Goal: Task Accomplishment & Management: Manage account settings

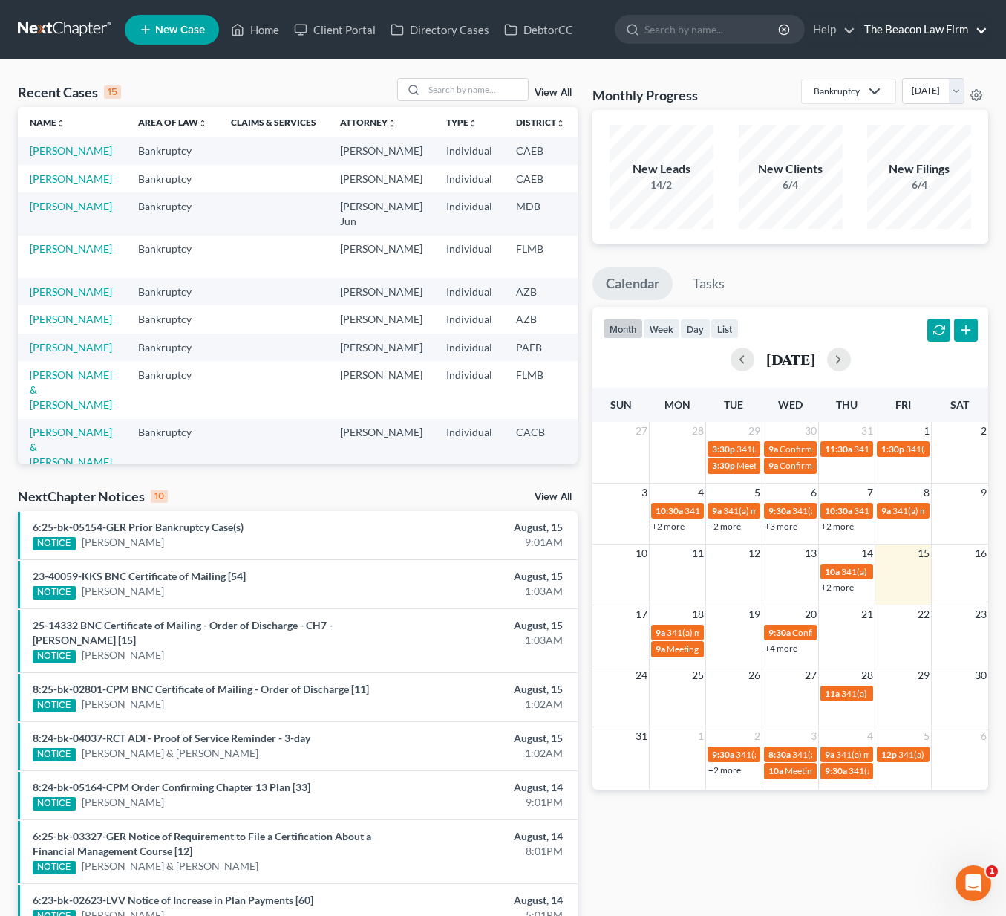
click at [954, 27] on link "The Beacon Law Firm" at bounding box center [922, 29] width 131 height 27
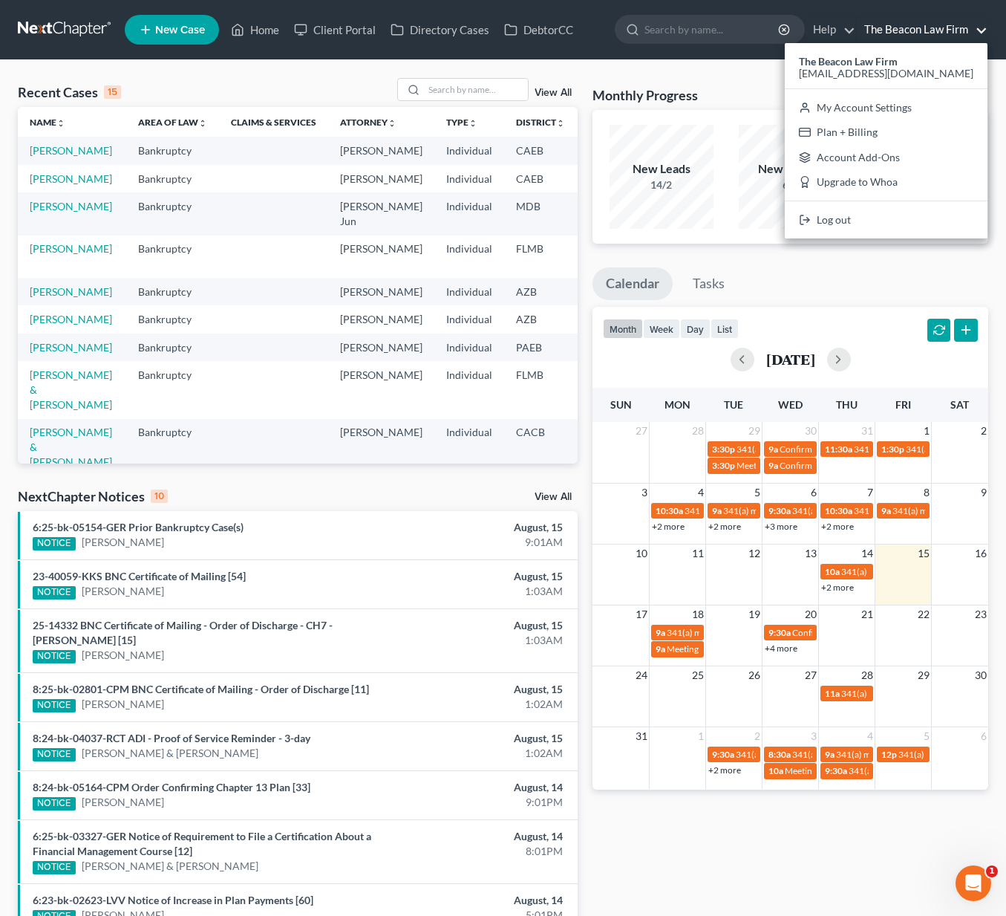
click at [899, 218] on link "Log out" at bounding box center [886, 219] width 203 height 25
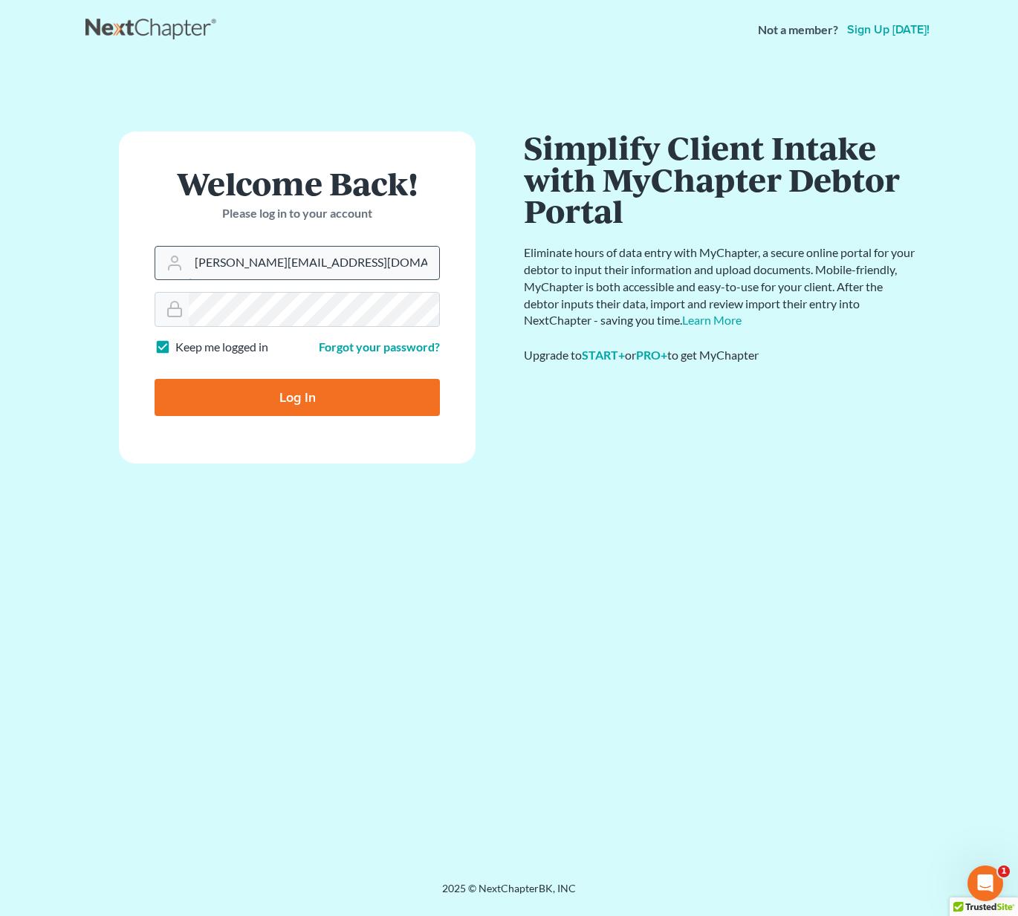
type input "david@beaconlawyer.com"
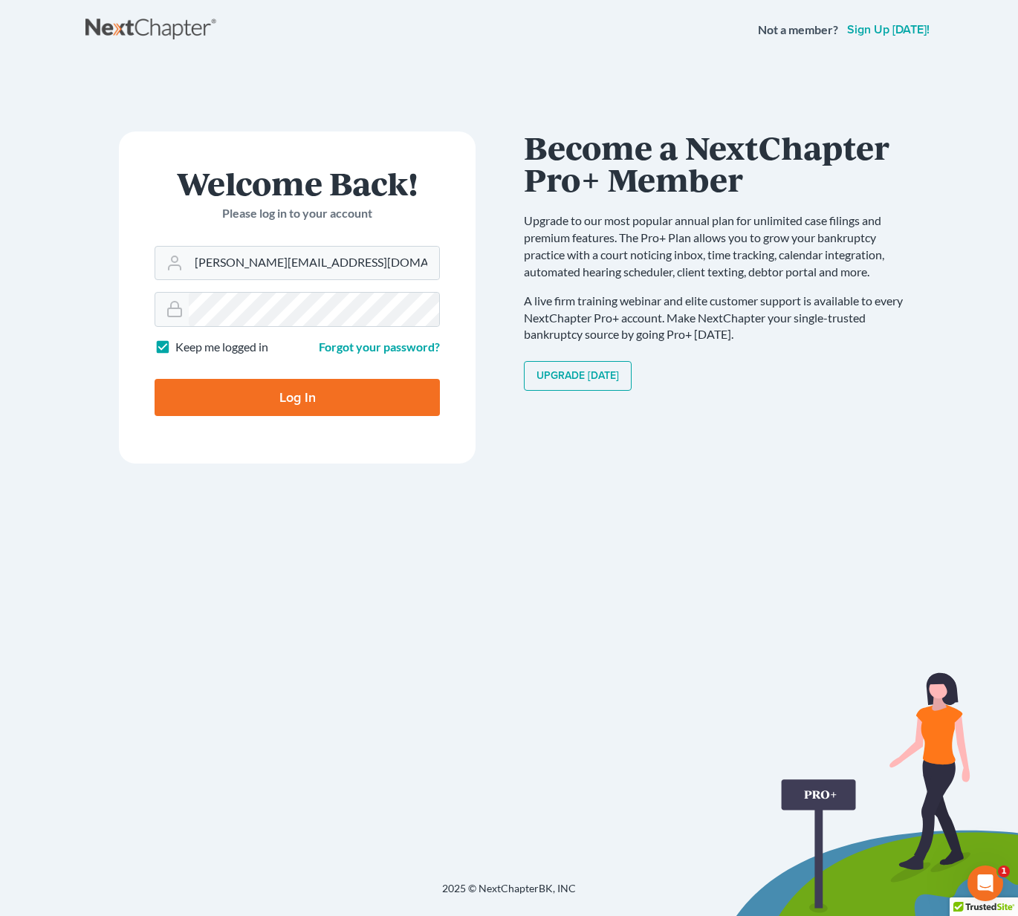
click at [292, 395] on input "Log In" at bounding box center [296, 397] width 285 height 37
type input "Thinking..."
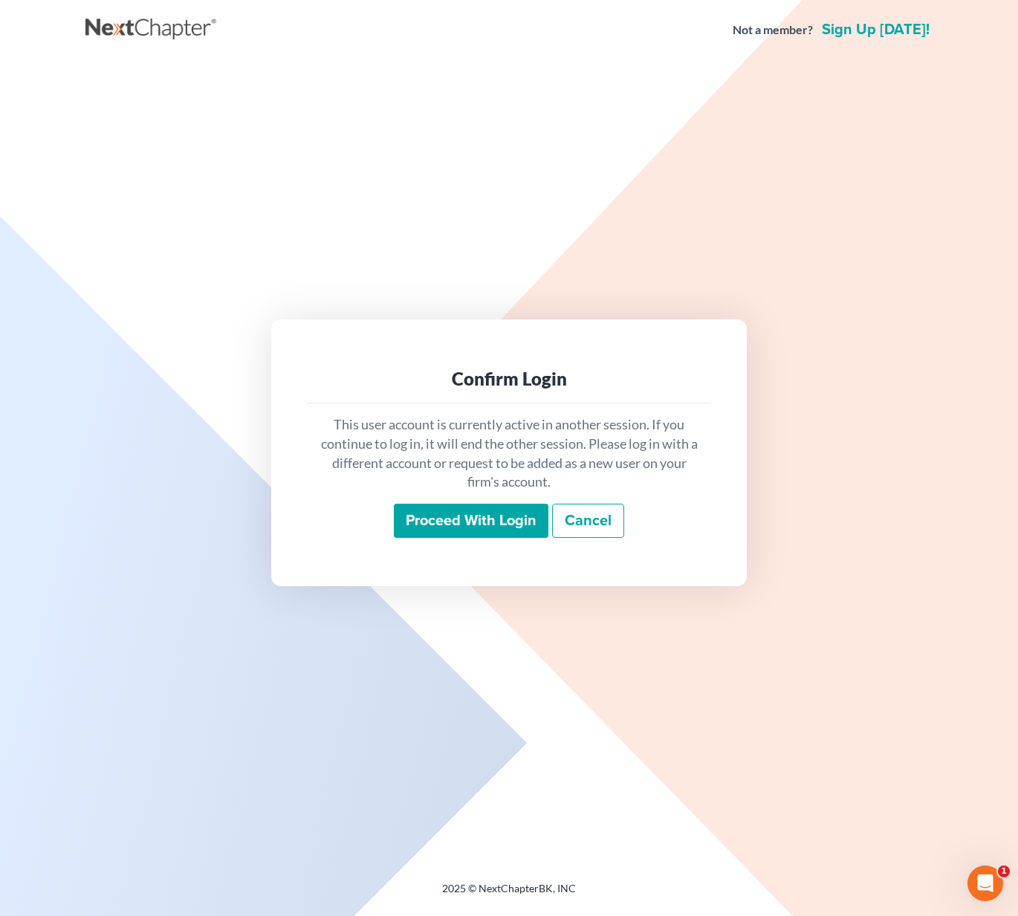
click at [473, 522] on input "Proceed with login" at bounding box center [471, 521] width 154 height 34
